Goal: Transaction & Acquisition: Purchase product/service

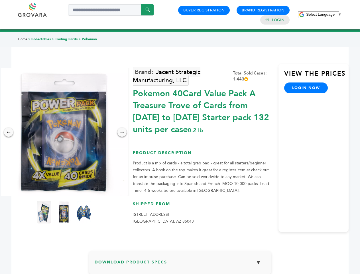
click at [324, 14] on span "Select Language" at bounding box center [320, 14] width 29 height 4
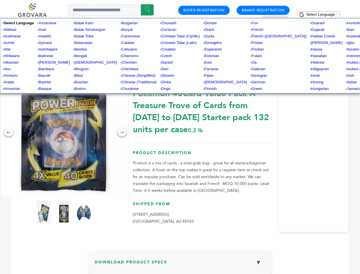
click at [64, 132] on img at bounding box center [64, 132] width 128 height 128
click at [0, 0] on div "×" at bounding box center [0, 0] width 0 height 0
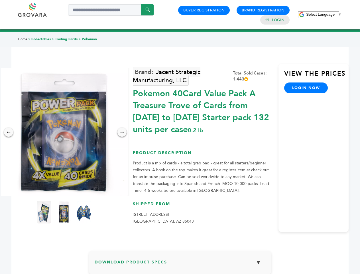
click at [122, 132] on div "→" at bounding box center [122, 132] width 9 height 9
click at [44, 212] on img at bounding box center [44, 212] width 14 height 23
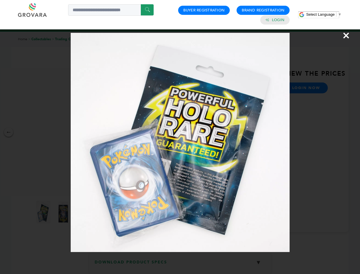
click at [64, 212] on div "×" at bounding box center [180, 137] width 360 height 274
click at [84, 212] on img at bounding box center [84, 212] width 19 height 29
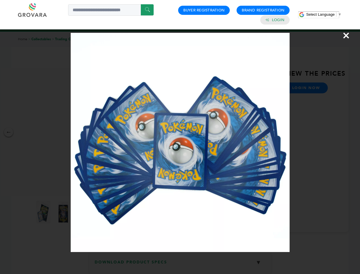
click at [180, 265] on div "×" at bounding box center [180, 137] width 360 height 274
